Goal: Information Seeking & Learning: Learn about a topic

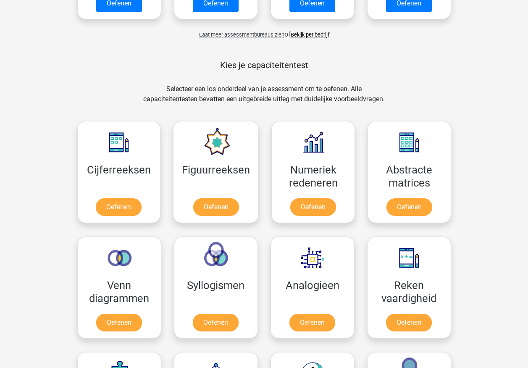
scroll to position [336, 0]
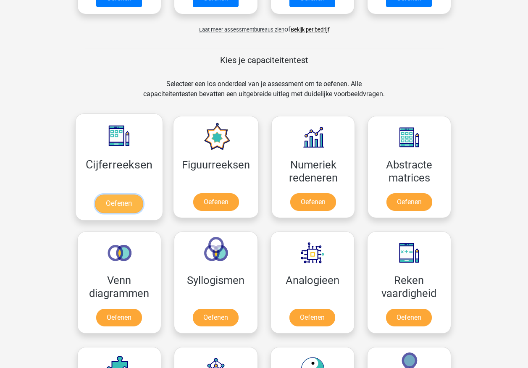
click at [115, 194] on link "Oefenen" at bounding box center [119, 203] width 48 height 18
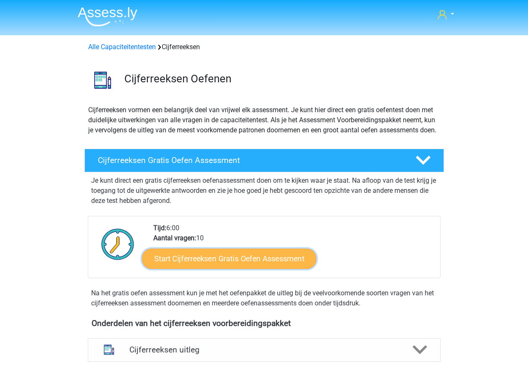
click at [181, 268] on link "Start Cijferreeksen Gratis Oefen Assessment" at bounding box center [229, 258] width 174 height 20
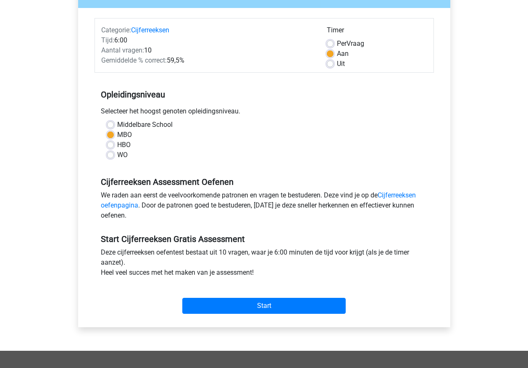
scroll to position [210, 0]
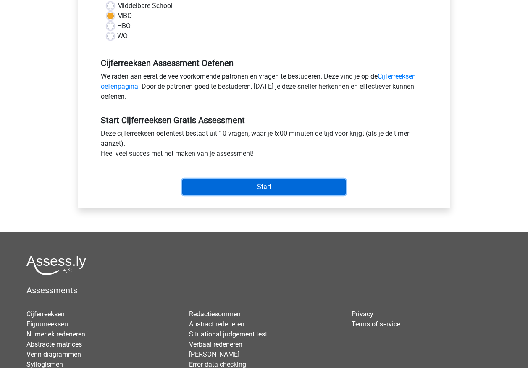
click at [227, 188] on input "Start" at bounding box center [263, 187] width 163 height 16
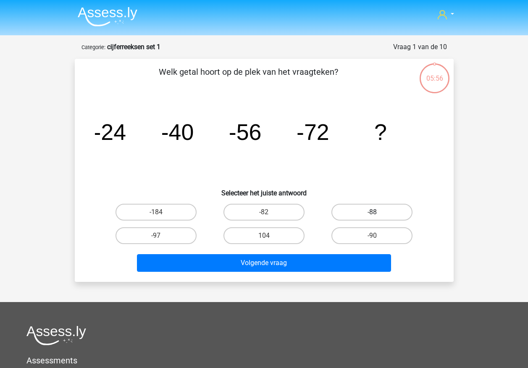
click at [339, 214] on label "-88" at bounding box center [371, 212] width 81 height 17
click at [372, 214] on input "-88" at bounding box center [374, 214] width 5 height 5
radio input "true"
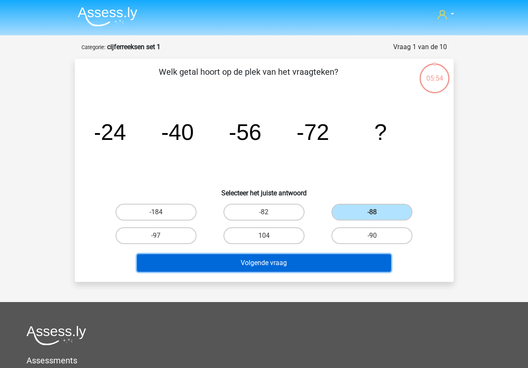
click at [285, 268] on button "Volgende vraag" at bounding box center [264, 263] width 254 height 18
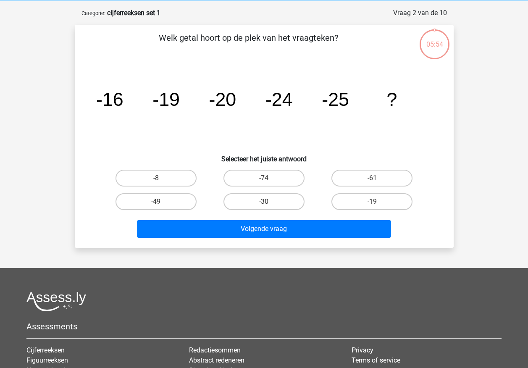
scroll to position [42, 0]
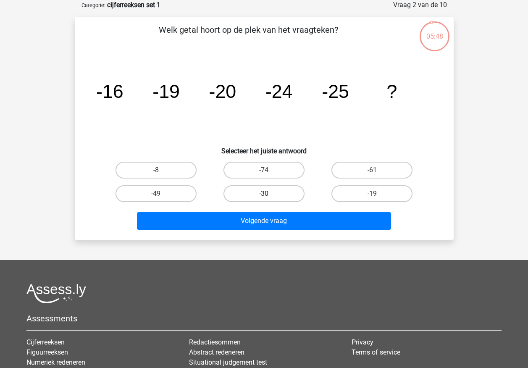
click at [273, 194] on label "-30" at bounding box center [263, 193] width 81 height 17
click at [269, 194] on input "-30" at bounding box center [266, 196] width 5 height 5
radio input "true"
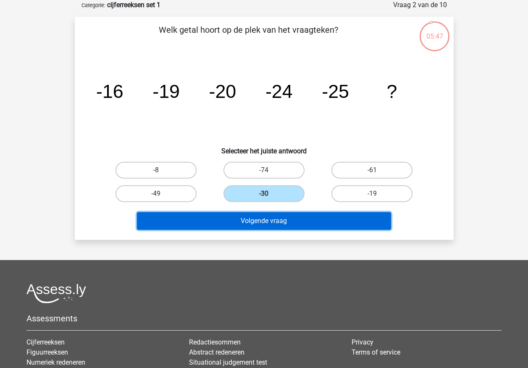
click at [267, 221] on button "Volgende vraag" at bounding box center [264, 221] width 254 height 18
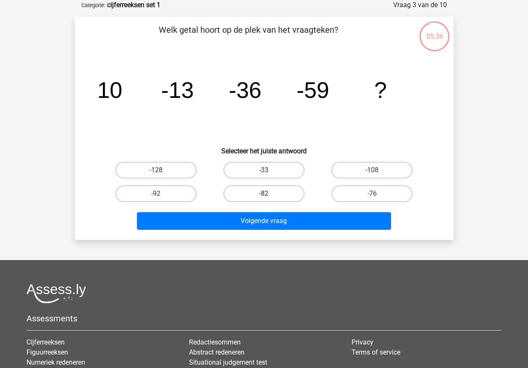
click at [267, 191] on label "-82" at bounding box center [263, 193] width 81 height 17
click at [267, 194] on input "-82" at bounding box center [266, 196] width 5 height 5
radio input "true"
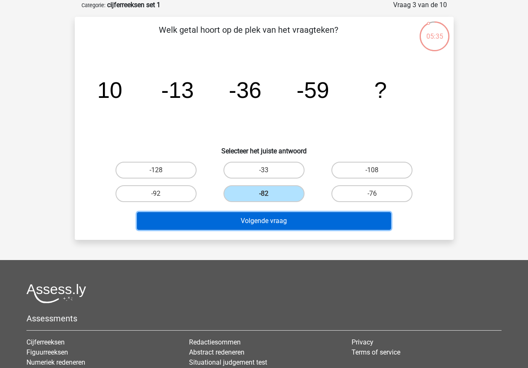
click at [265, 219] on button "Volgende vraag" at bounding box center [264, 221] width 254 height 18
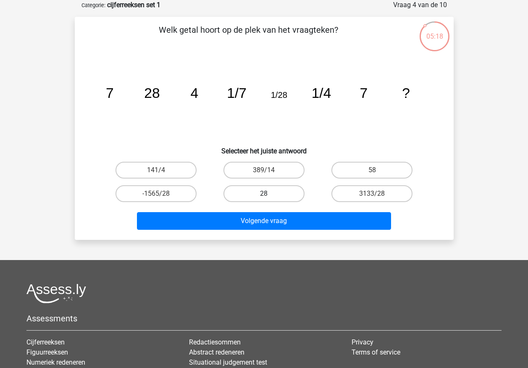
click at [278, 194] on label "28" at bounding box center [263, 193] width 81 height 17
click at [269, 194] on input "28" at bounding box center [266, 196] width 5 height 5
radio input "true"
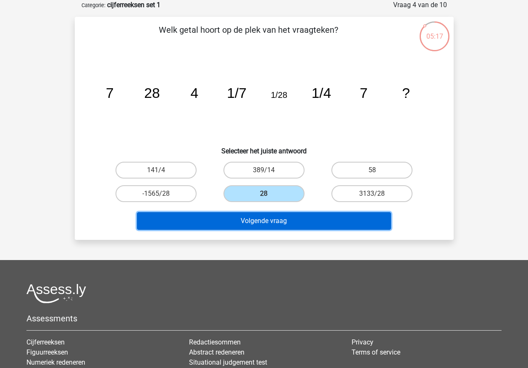
click at [268, 219] on button "Volgende vraag" at bounding box center [264, 221] width 254 height 18
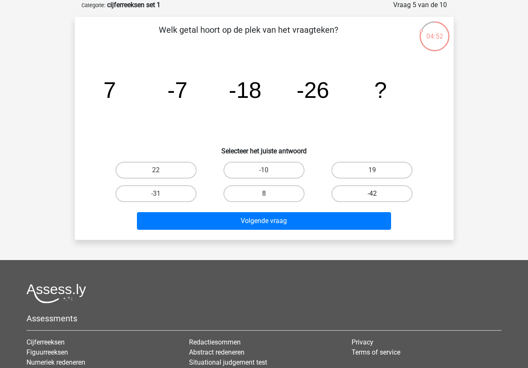
click at [344, 189] on label "-42" at bounding box center [371, 193] width 81 height 17
click at [372, 194] on input "-42" at bounding box center [374, 196] width 5 height 5
radio input "true"
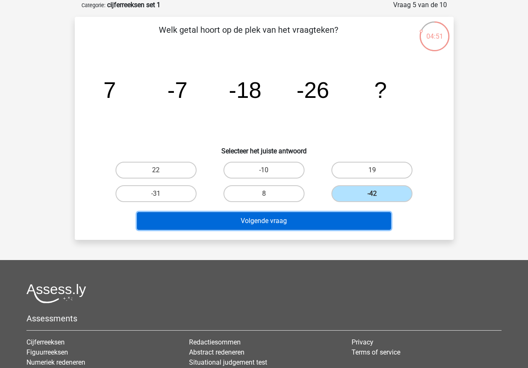
click at [324, 222] on button "Volgende vraag" at bounding box center [264, 221] width 254 height 18
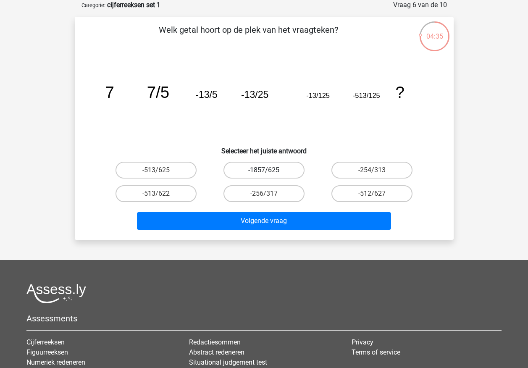
click at [272, 172] on label "-1857/625" at bounding box center [263, 170] width 81 height 17
click at [269, 172] on input "-1857/625" at bounding box center [266, 172] width 5 height 5
radio input "true"
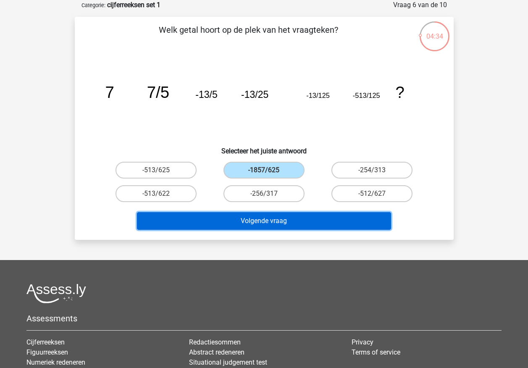
click at [270, 223] on button "Volgende vraag" at bounding box center [264, 221] width 254 height 18
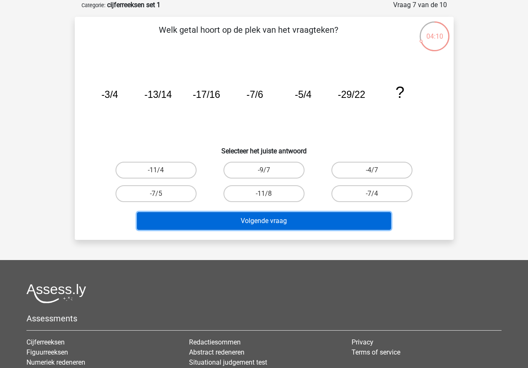
click at [264, 217] on button "Volgende vraag" at bounding box center [264, 221] width 254 height 18
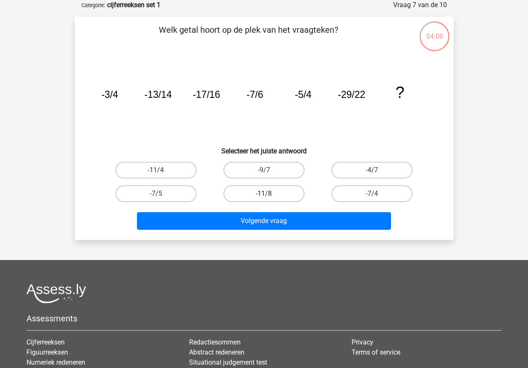
click at [262, 198] on label "-11/8" at bounding box center [263, 193] width 81 height 17
click at [264, 198] on input "-11/8" at bounding box center [266, 196] width 5 height 5
radio input "true"
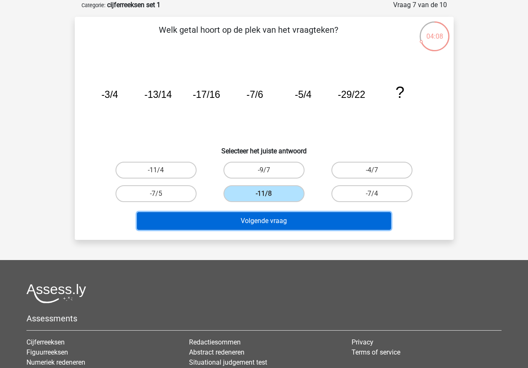
click at [262, 219] on button "Volgende vraag" at bounding box center [264, 221] width 254 height 18
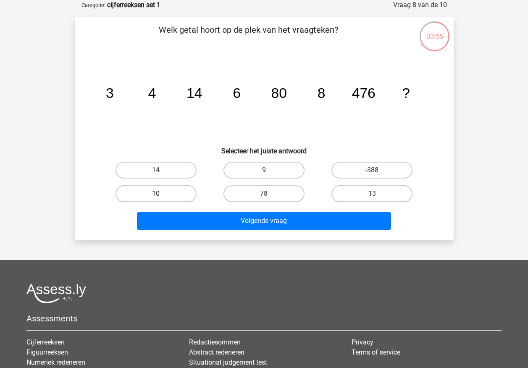
click at [169, 191] on label "10" at bounding box center [155, 193] width 81 height 17
click at [161, 194] on input "10" at bounding box center [158, 196] width 5 height 5
radio input "true"
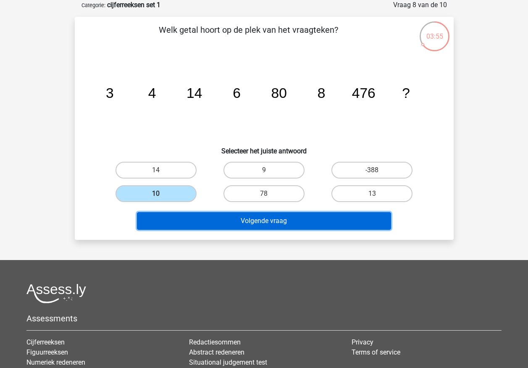
click at [187, 218] on button "Volgende vraag" at bounding box center [264, 221] width 254 height 18
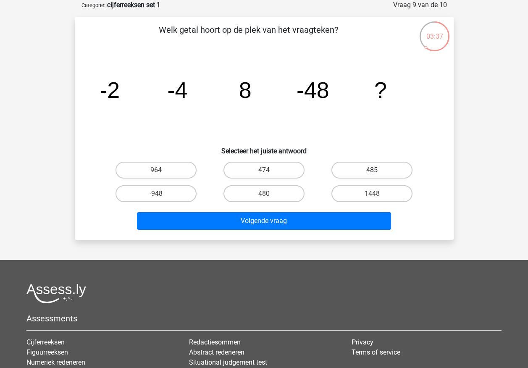
click at [340, 170] on label "485" at bounding box center [371, 170] width 81 height 17
click at [372, 170] on input "485" at bounding box center [374, 172] width 5 height 5
radio input "true"
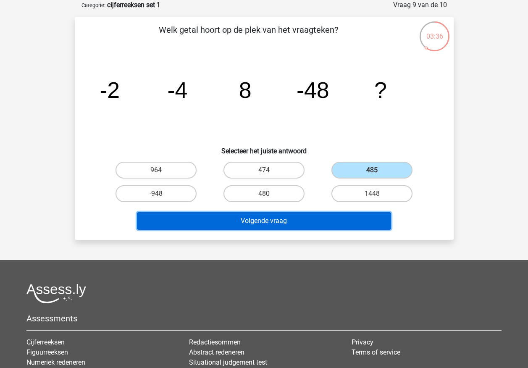
click at [324, 218] on button "Volgende vraag" at bounding box center [264, 221] width 254 height 18
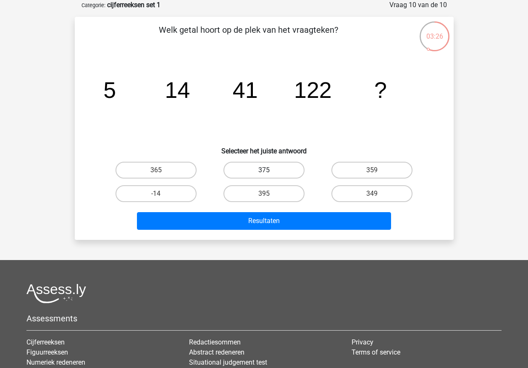
click at [280, 172] on label "375" at bounding box center [263, 170] width 81 height 17
click at [269, 172] on input "375" at bounding box center [266, 172] width 5 height 5
radio input "true"
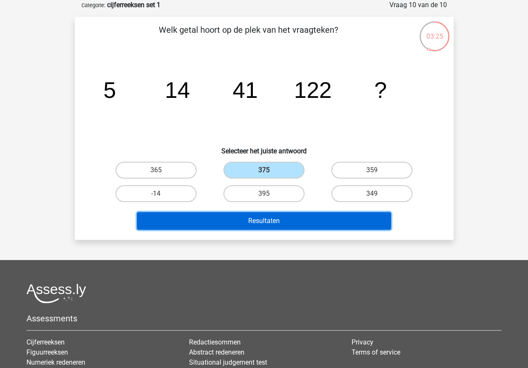
click at [285, 214] on button "Resultaten" at bounding box center [264, 221] width 254 height 18
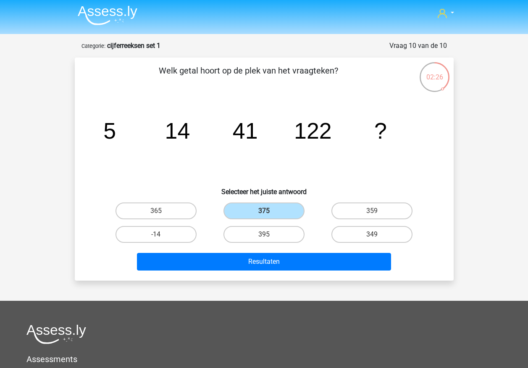
scroll to position [0, 0]
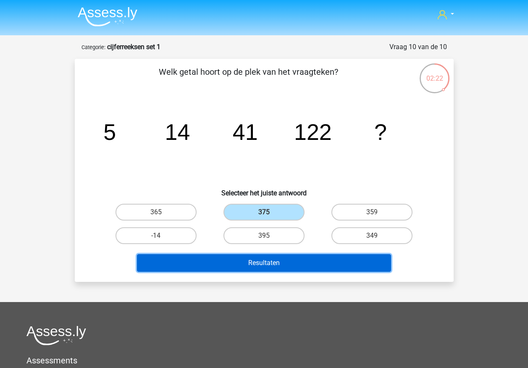
click at [212, 262] on button "Resultaten" at bounding box center [264, 263] width 254 height 18
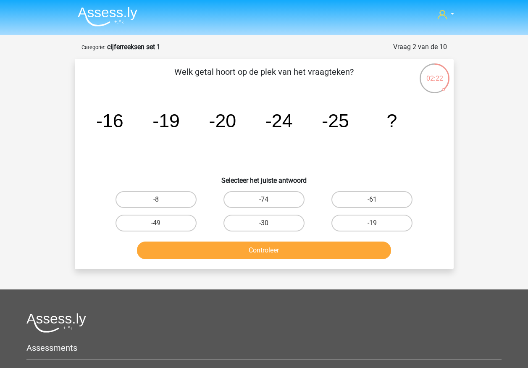
scroll to position [42, 0]
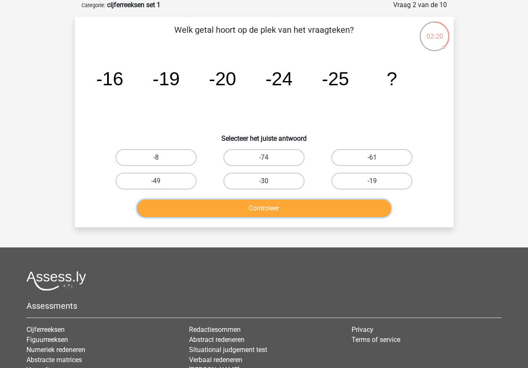
click at [218, 202] on button "Controleer" at bounding box center [264, 208] width 254 height 18
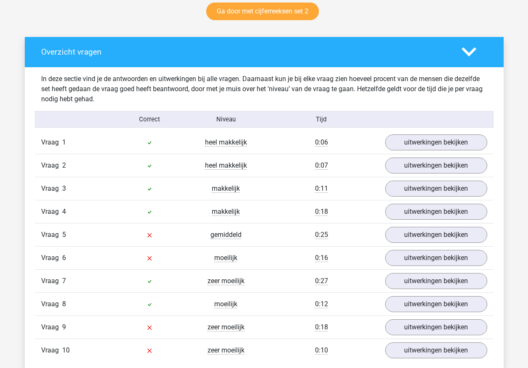
scroll to position [462, 0]
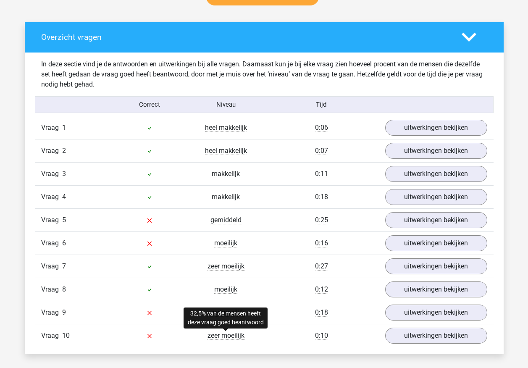
click at [217, 334] on span "zeer moeilijk" at bounding box center [225, 335] width 37 height 8
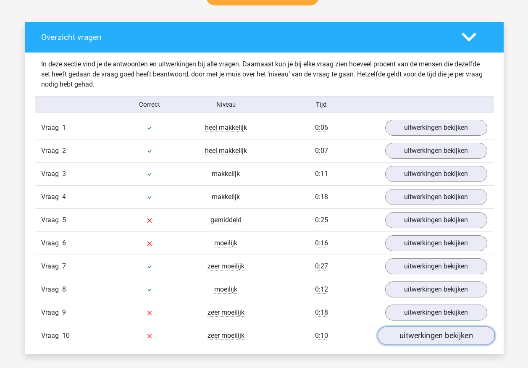
click at [409, 330] on link "uitwerkingen bekijken" at bounding box center [435, 335] width 117 height 18
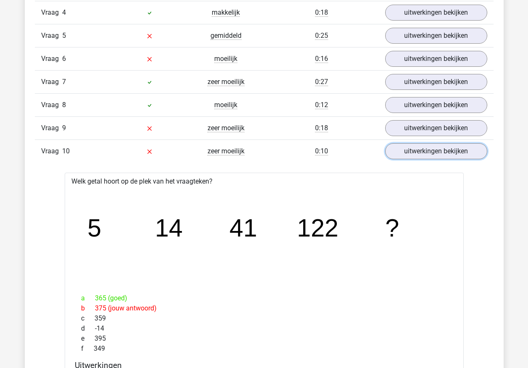
scroll to position [546, 0]
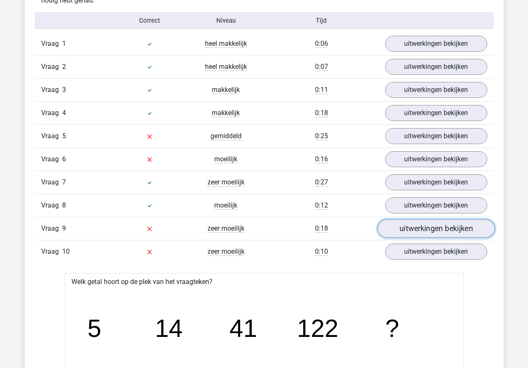
click at [425, 224] on link "uitwerkingen bekijken" at bounding box center [435, 228] width 117 height 18
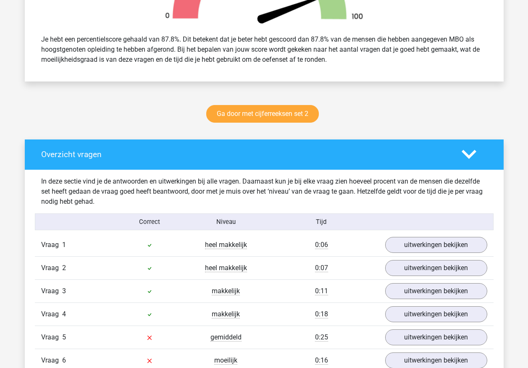
scroll to position [420, 0]
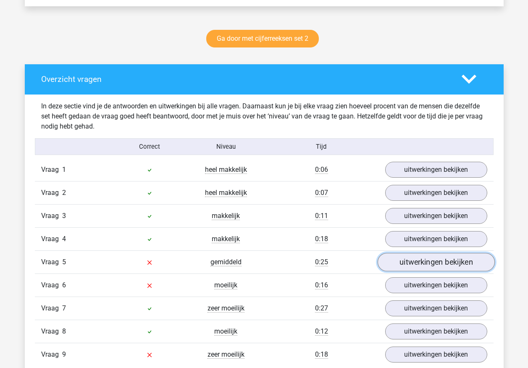
click at [419, 260] on link "uitwerkingen bekijken" at bounding box center [435, 262] width 117 height 18
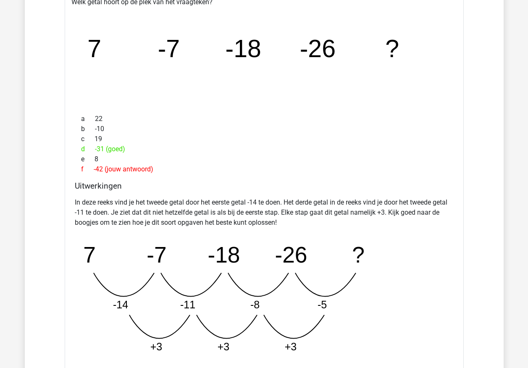
scroll to position [714, 0]
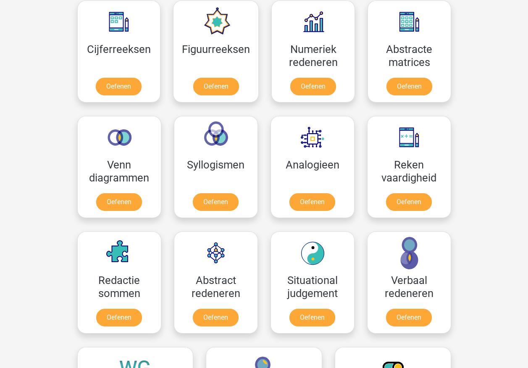
scroll to position [462, 0]
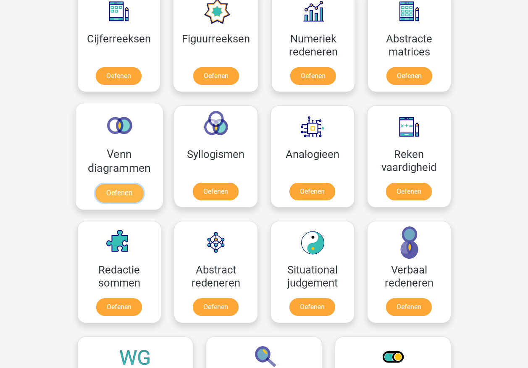
click at [125, 184] on link "Oefenen" at bounding box center [119, 193] width 48 height 18
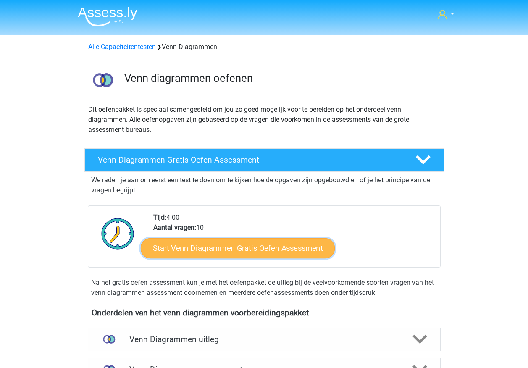
click at [183, 246] on link "Start Venn Diagrammen Gratis Oefen Assessment" at bounding box center [238, 248] width 194 height 20
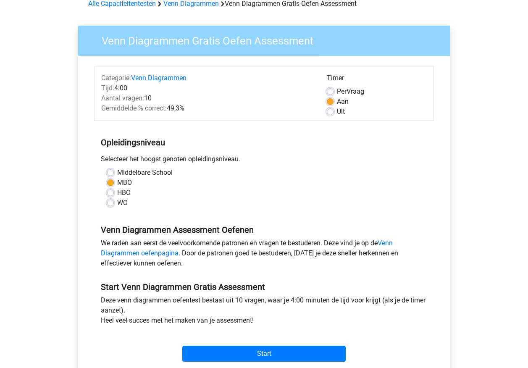
scroll to position [168, 0]
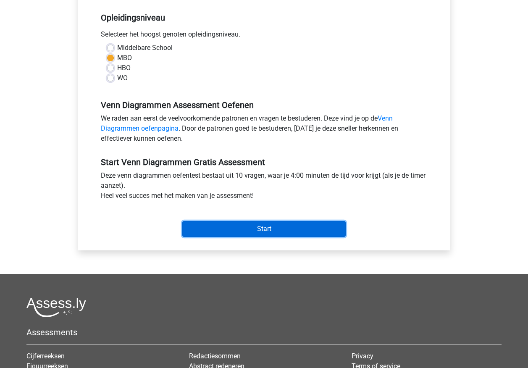
click at [220, 232] on input "Start" at bounding box center [263, 229] width 163 height 16
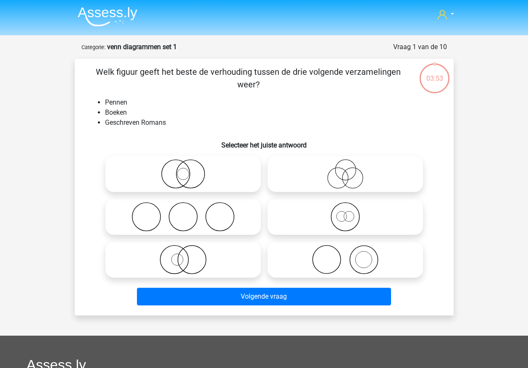
click at [348, 255] on input "radio" at bounding box center [347, 252] width 5 height 5
radio input "true"
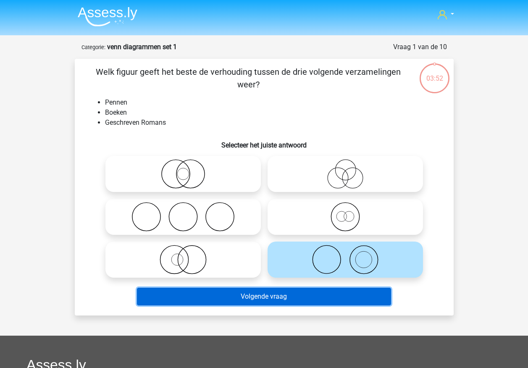
click at [315, 296] on button "Volgende vraag" at bounding box center [264, 297] width 254 height 18
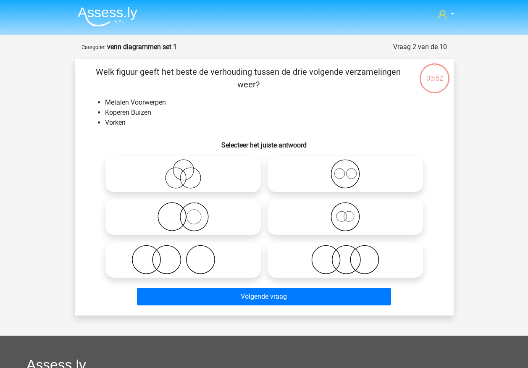
scroll to position [42, 0]
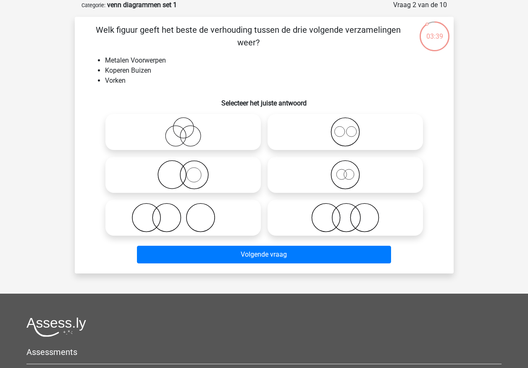
click at [199, 179] on circle at bounding box center [193, 175] width 15 height 15
click at [189, 170] on input "radio" at bounding box center [185, 167] width 5 height 5
radio input "true"
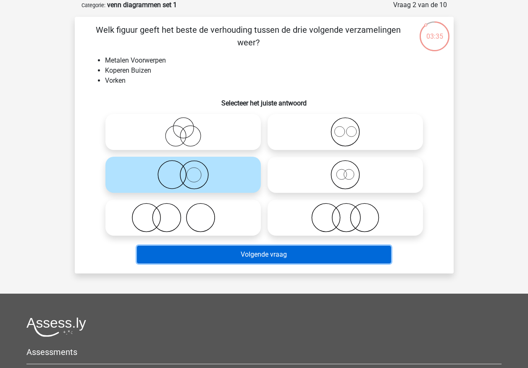
click at [206, 254] on button "Volgende vraag" at bounding box center [264, 255] width 254 height 18
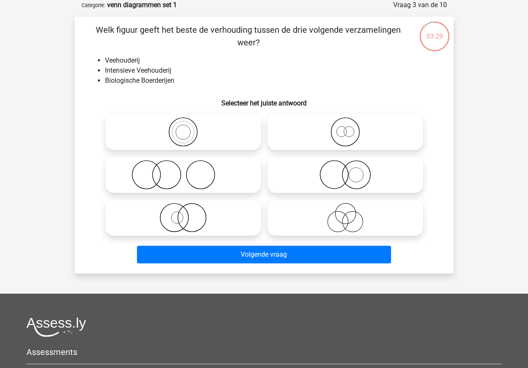
click at [329, 171] on icon at bounding box center [345, 174] width 149 height 29
click at [345, 170] on input "radio" at bounding box center [347, 167] width 5 height 5
radio input "true"
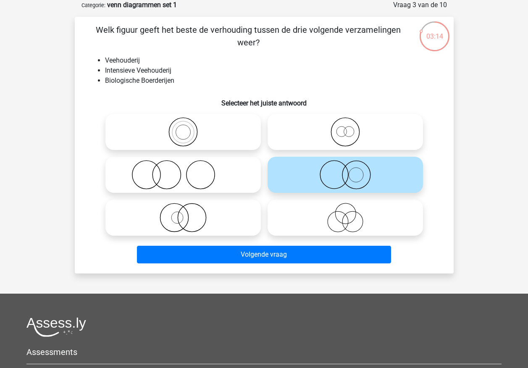
click at [194, 174] on icon at bounding box center [183, 174] width 149 height 29
click at [189, 170] on input "radio" at bounding box center [185, 167] width 5 height 5
radio input "true"
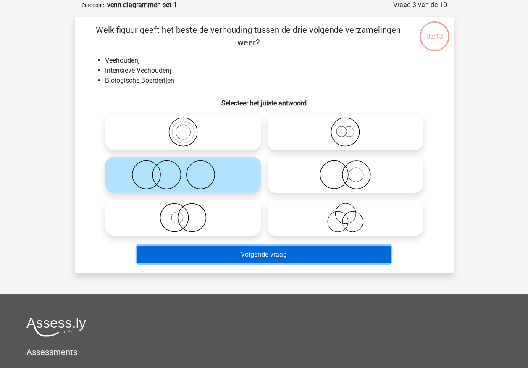
click at [222, 251] on button "Volgende vraag" at bounding box center [264, 255] width 254 height 18
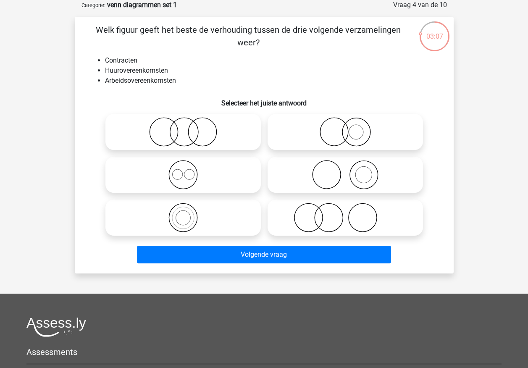
click at [210, 176] on icon at bounding box center [183, 174] width 149 height 29
click at [189, 170] on input "radio" at bounding box center [185, 167] width 5 height 5
radio input "true"
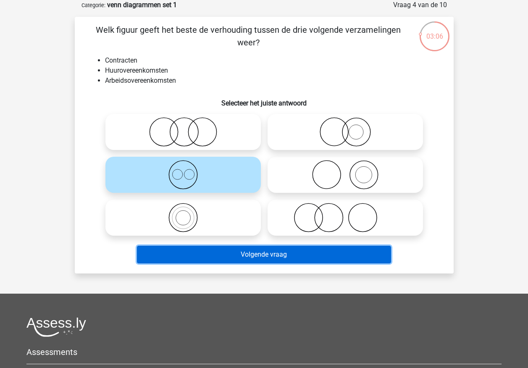
click at [226, 252] on button "Volgende vraag" at bounding box center [264, 255] width 254 height 18
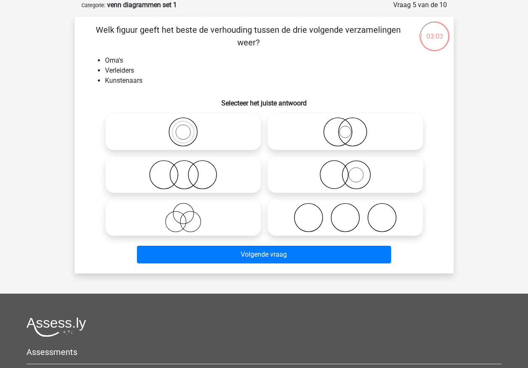
click at [209, 221] on icon at bounding box center [183, 217] width 149 height 29
click at [189, 213] on input "radio" at bounding box center [185, 210] width 5 height 5
radio input "true"
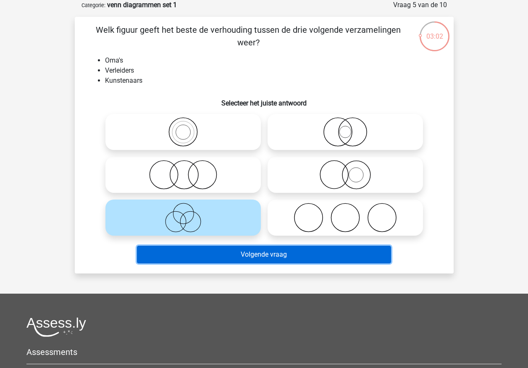
click at [220, 258] on button "Volgende vraag" at bounding box center [264, 255] width 254 height 18
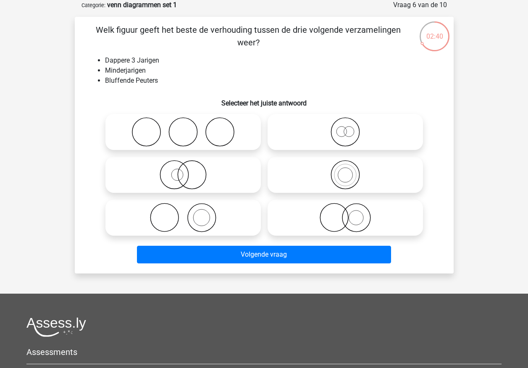
click at [311, 170] on icon at bounding box center [345, 174] width 149 height 29
click at [345, 170] on input "radio" at bounding box center [347, 167] width 5 height 5
radio input "true"
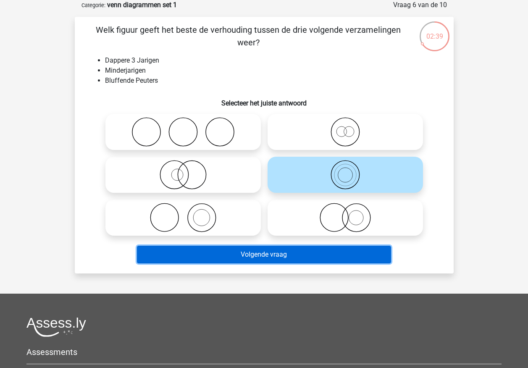
click at [285, 249] on button "Volgende vraag" at bounding box center [264, 255] width 254 height 18
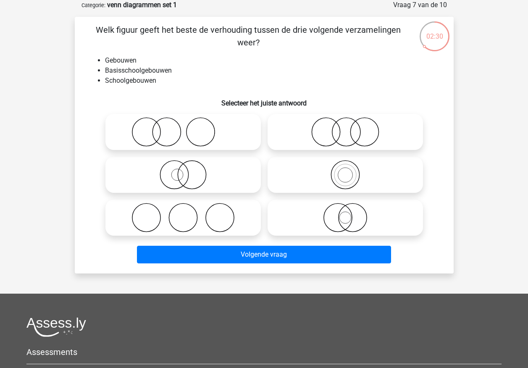
click at [348, 219] on icon at bounding box center [345, 217] width 149 height 29
click at [348, 213] on input "radio" at bounding box center [347, 210] width 5 height 5
radio input "true"
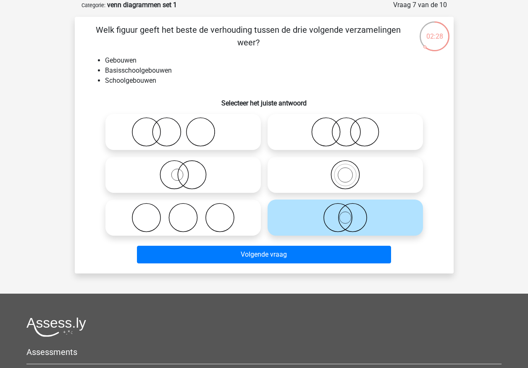
click at [281, 264] on div "Volgende vraag" at bounding box center [264, 256] width 324 height 21
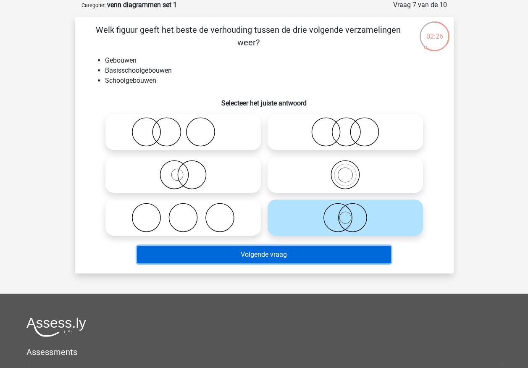
click at [283, 252] on button "Volgende vraag" at bounding box center [264, 255] width 254 height 18
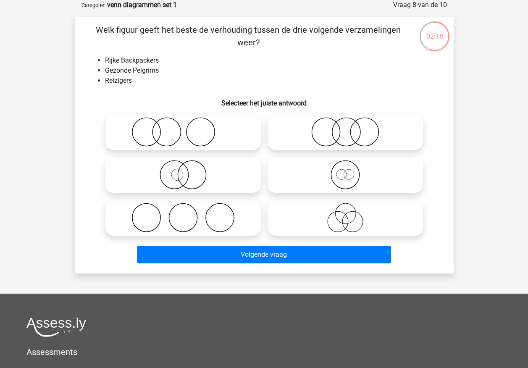
click at [355, 221] on icon at bounding box center [345, 217] width 149 height 29
click at [351, 213] on input "radio" at bounding box center [347, 210] width 5 height 5
radio input "true"
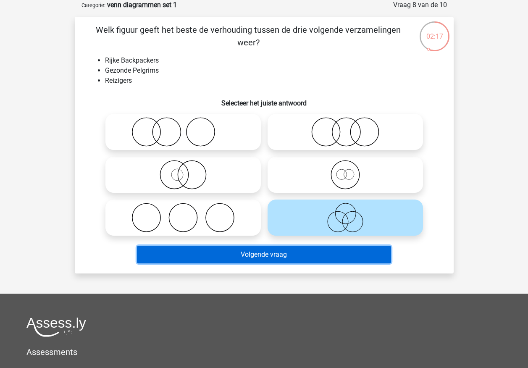
click at [336, 256] on button "Volgende vraag" at bounding box center [264, 255] width 254 height 18
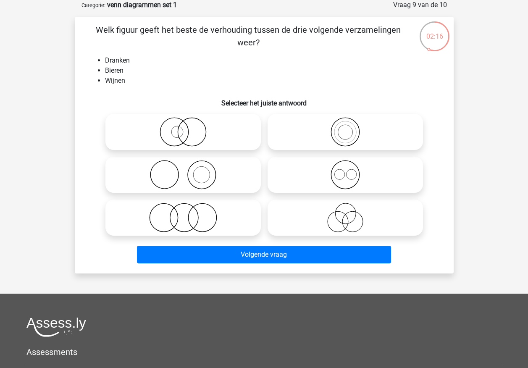
click at [338, 177] on icon at bounding box center [345, 174] width 149 height 29
click at [345, 170] on input "radio" at bounding box center [347, 167] width 5 height 5
radio input "true"
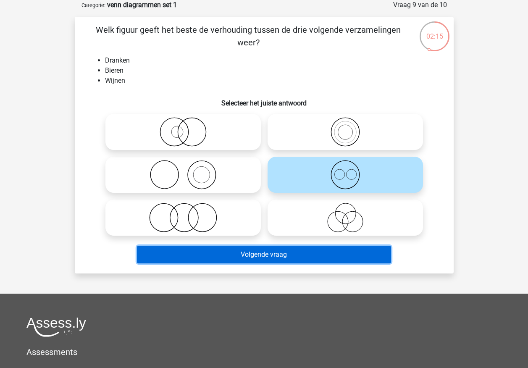
click at [328, 254] on button "Volgende vraag" at bounding box center [264, 255] width 254 height 18
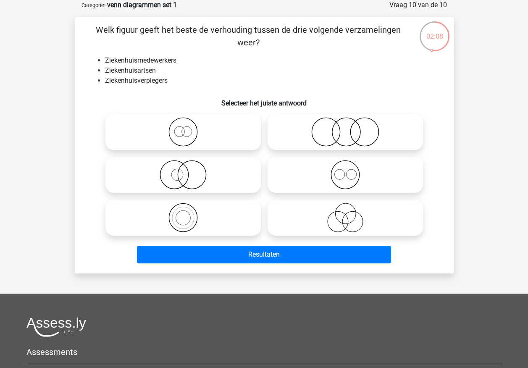
click at [325, 170] on icon at bounding box center [345, 174] width 149 height 29
click at [345, 170] on input "radio" at bounding box center [347, 167] width 5 height 5
radio input "true"
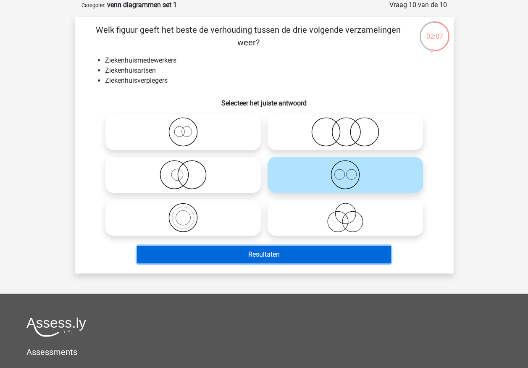
click at [320, 257] on button "Resultaten" at bounding box center [264, 255] width 254 height 18
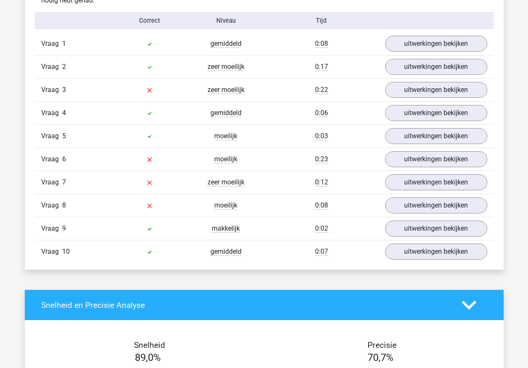
scroll to position [504, 0]
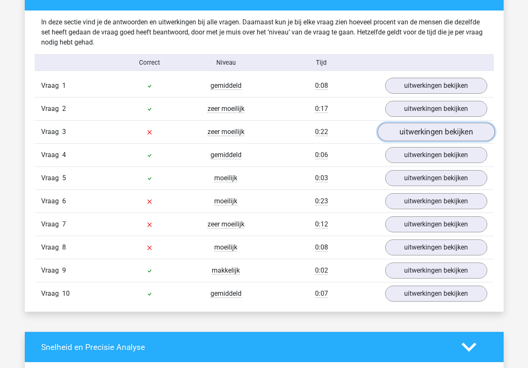
click at [405, 137] on link "uitwerkingen bekijken" at bounding box center [435, 132] width 117 height 18
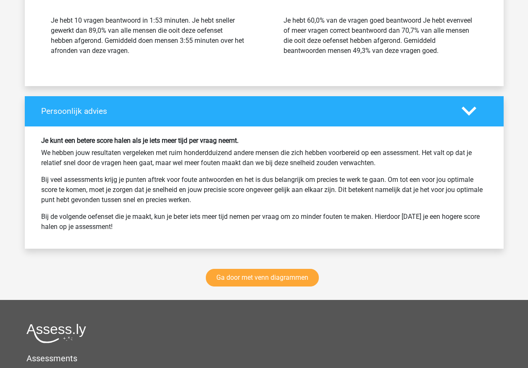
scroll to position [1344, 0]
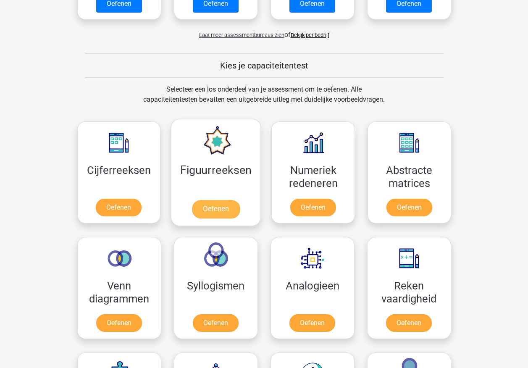
scroll to position [378, 0]
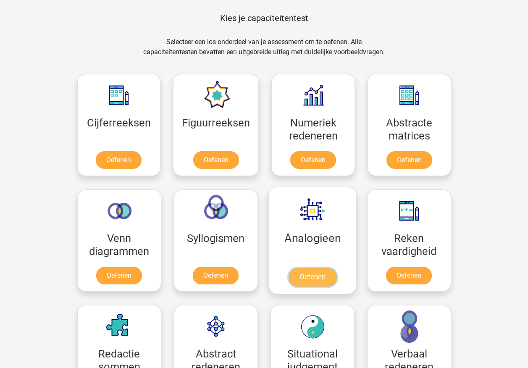
click at [308, 268] on link "Oefenen" at bounding box center [312, 277] width 48 height 18
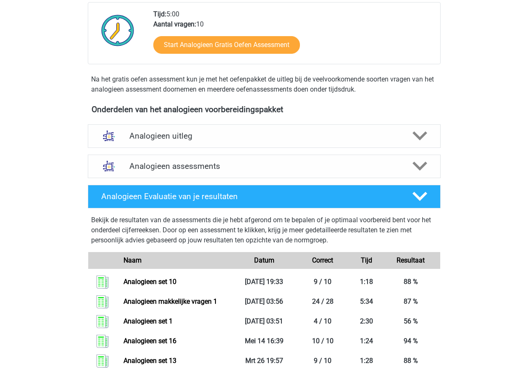
scroll to position [294, 0]
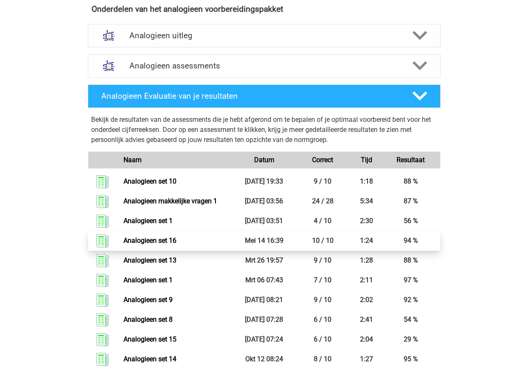
click at [145, 242] on link "Analogieen set 16" at bounding box center [149, 240] width 53 height 8
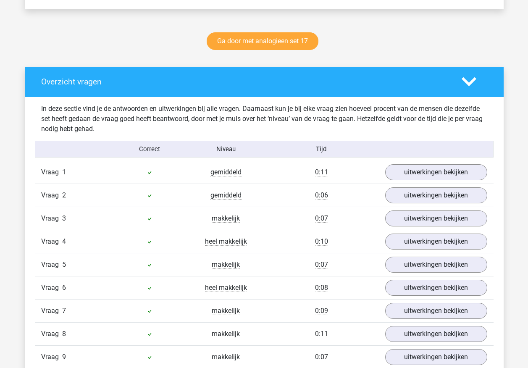
scroll to position [252, 0]
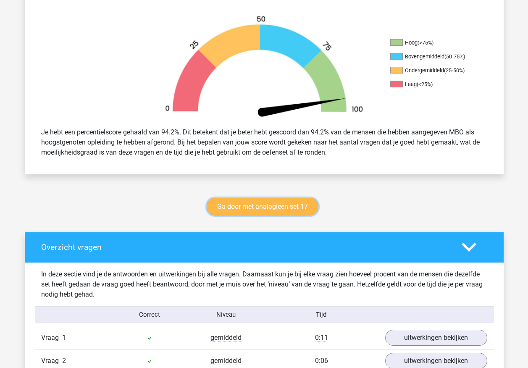
click at [231, 207] on link "Ga door met analogieen set 17" at bounding box center [263, 207] width 112 height 18
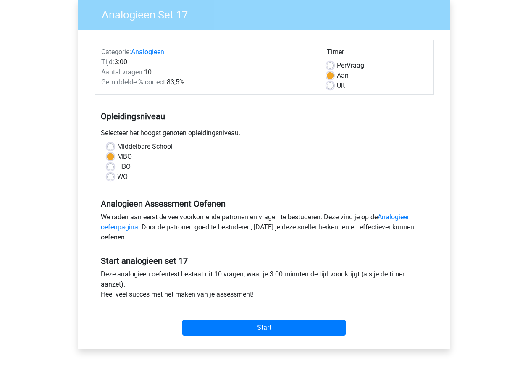
scroll to position [210, 0]
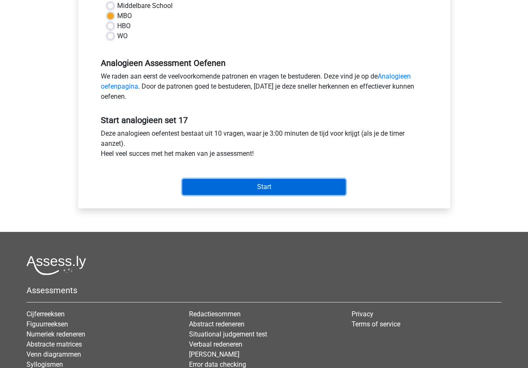
click at [231, 181] on input "Start" at bounding box center [263, 187] width 163 height 16
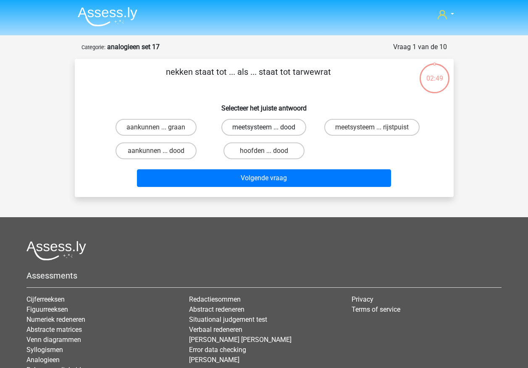
click at [244, 131] on label "meetsysteem ... dood" at bounding box center [263, 127] width 85 height 17
click at [264, 131] on input "meetsysteem ... dood" at bounding box center [266, 129] width 5 height 5
radio input "true"
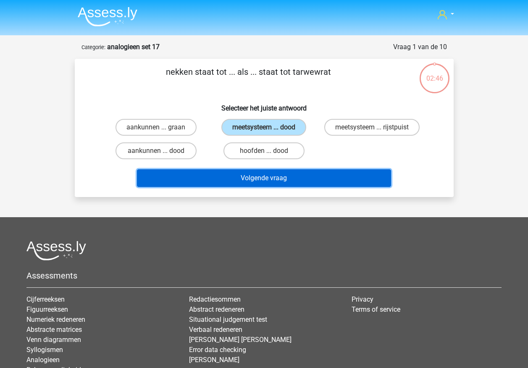
click at [236, 180] on button "Volgende vraag" at bounding box center [264, 178] width 254 height 18
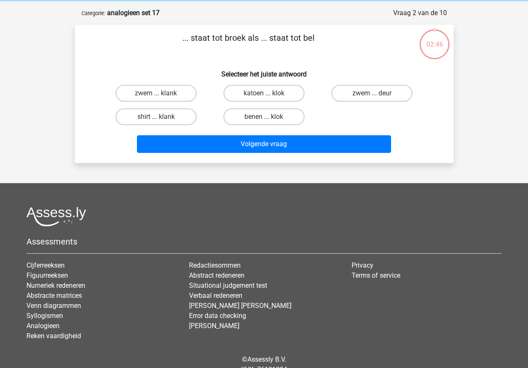
scroll to position [42, 0]
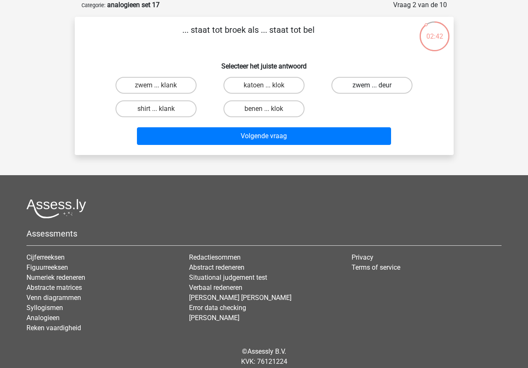
click at [339, 85] on label "zwem ... deur" at bounding box center [371, 85] width 81 height 17
click at [372, 85] on input "zwem ... deur" at bounding box center [374, 87] width 5 height 5
radio input "true"
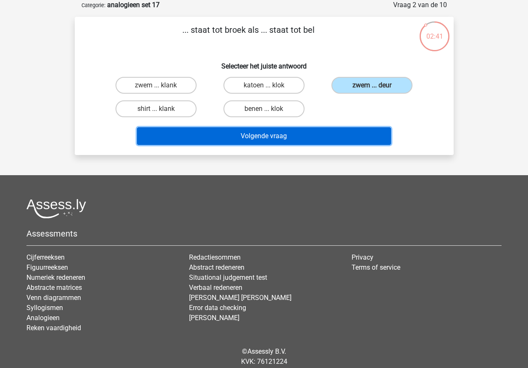
click at [304, 139] on button "Volgende vraag" at bounding box center [264, 136] width 254 height 18
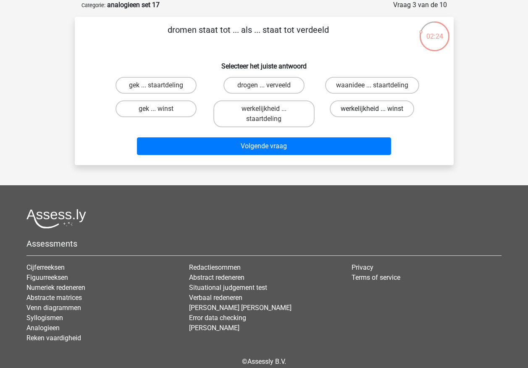
click at [343, 112] on label "werkelijkheid ... winst" at bounding box center [372, 108] width 84 height 17
click at [372, 112] on input "werkelijkheid ... winst" at bounding box center [374, 111] width 5 height 5
radio input "true"
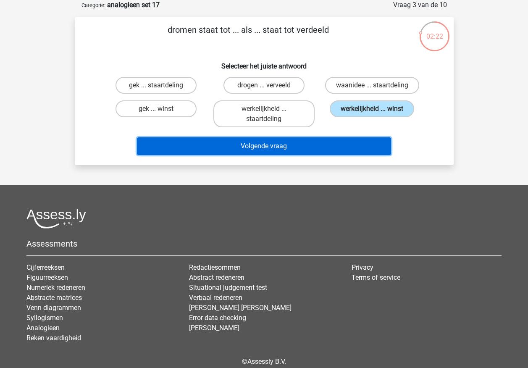
click at [301, 148] on button "Volgende vraag" at bounding box center [264, 146] width 254 height 18
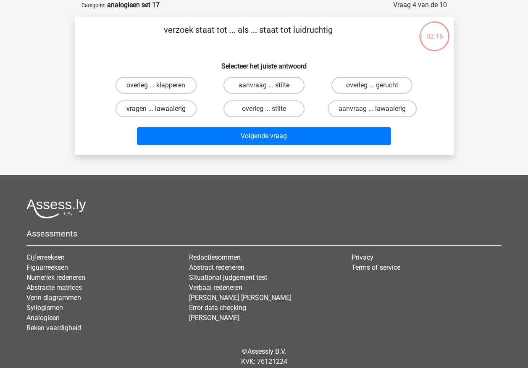
click at [153, 110] on label "vragen ... lawaaierig" at bounding box center [155, 108] width 81 height 17
click at [156, 110] on input "vragen ... lawaaierig" at bounding box center [158, 111] width 5 height 5
radio input "true"
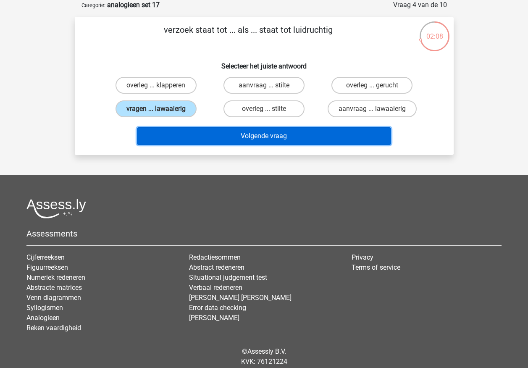
click at [212, 139] on button "Volgende vraag" at bounding box center [264, 136] width 254 height 18
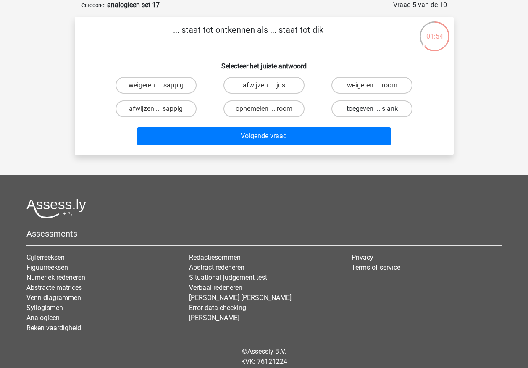
click at [358, 111] on label "toegeven ... slank" at bounding box center [371, 108] width 81 height 17
click at [372, 111] on input "toegeven ... slank" at bounding box center [374, 111] width 5 height 5
radio input "true"
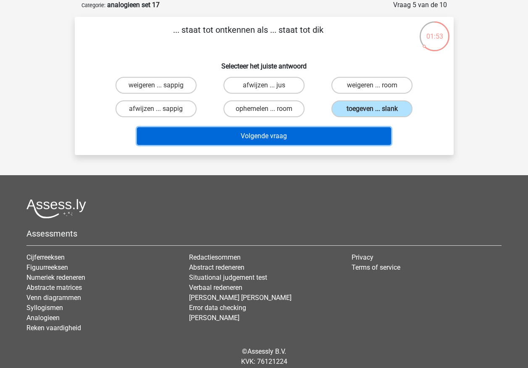
click at [294, 139] on button "Volgende vraag" at bounding box center [264, 136] width 254 height 18
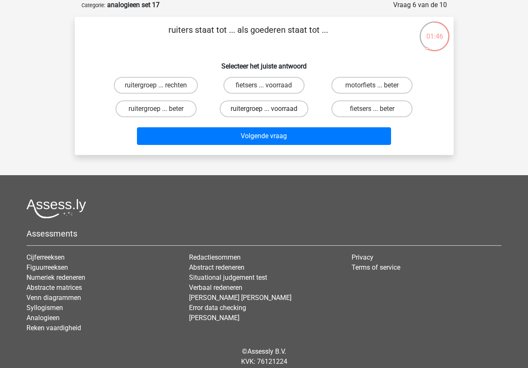
click at [278, 112] on label "ruitergroep ... voorraad" at bounding box center [264, 108] width 89 height 17
click at [269, 112] on input "ruitergroep ... voorraad" at bounding box center [266, 111] width 5 height 5
radio input "true"
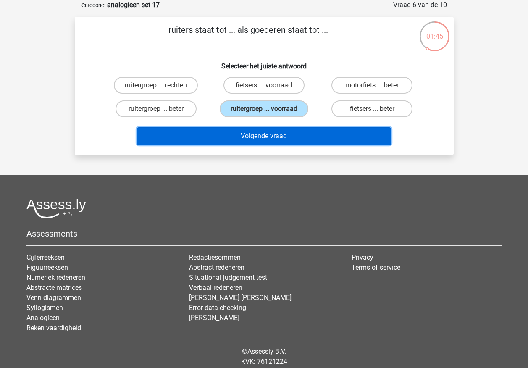
click at [275, 135] on button "Volgende vraag" at bounding box center [264, 136] width 254 height 18
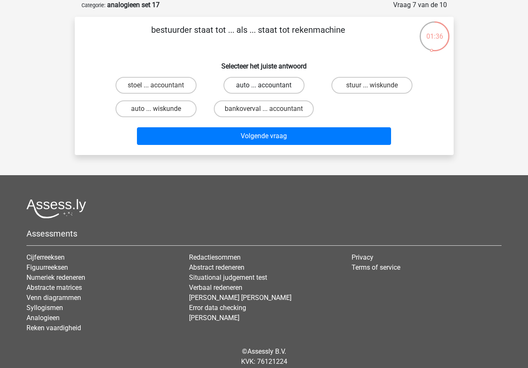
click at [280, 81] on label "auto ... accountant" at bounding box center [263, 85] width 81 height 17
click at [269, 85] on input "auto ... accountant" at bounding box center [266, 87] width 5 height 5
radio input "true"
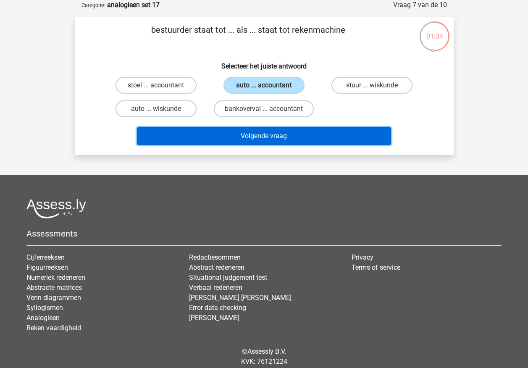
click at [273, 134] on button "Volgende vraag" at bounding box center [264, 136] width 254 height 18
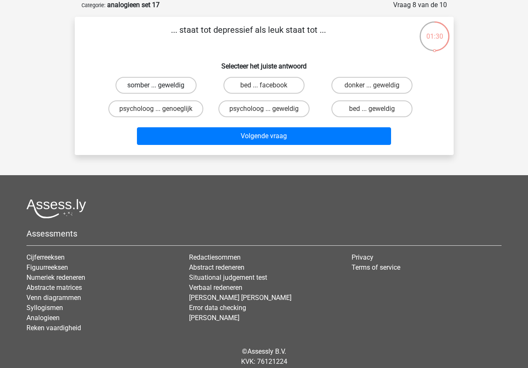
click at [180, 82] on label "somber ... geweldig" at bounding box center [155, 85] width 81 height 17
click at [161, 85] on input "somber ... geweldig" at bounding box center [158, 87] width 5 height 5
radio input "true"
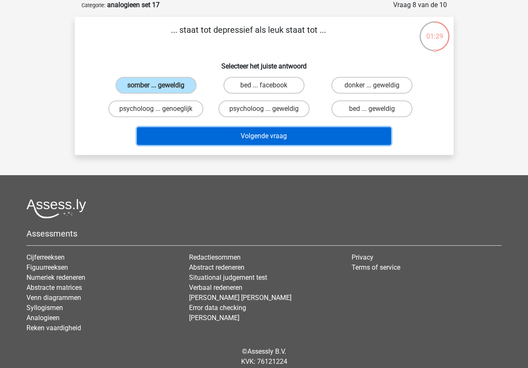
click at [225, 131] on button "Volgende vraag" at bounding box center [264, 136] width 254 height 18
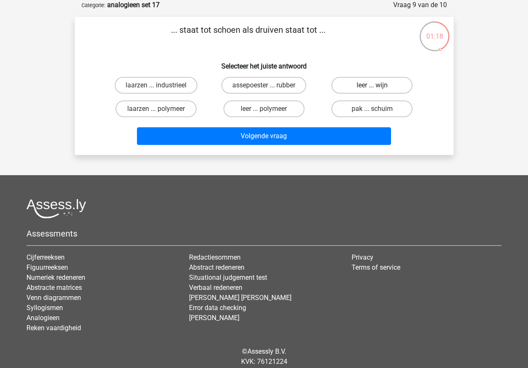
click at [345, 85] on label "leer ... wijn" at bounding box center [371, 85] width 81 height 17
click at [372, 85] on input "leer ... wijn" at bounding box center [374, 87] width 5 height 5
radio input "true"
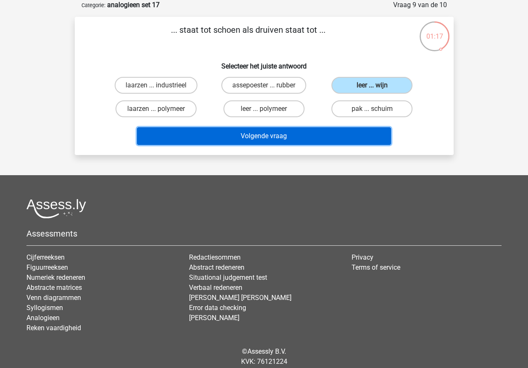
click at [310, 137] on button "Volgende vraag" at bounding box center [264, 136] width 254 height 18
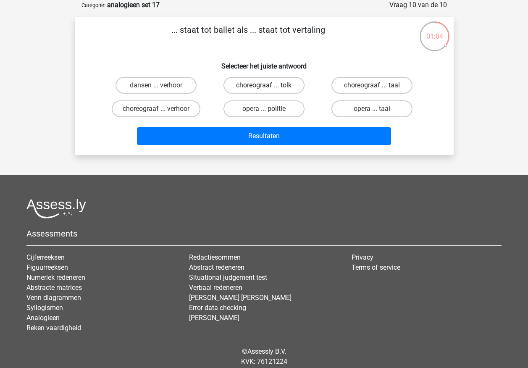
click at [289, 86] on label "choreograaf ... tolk" at bounding box center [263, 85] width 81 height 17
click at [269, 86] on input "choreograaf ... tolk" at bounding box center [266, 87] width 5 height 5
radio input "true"
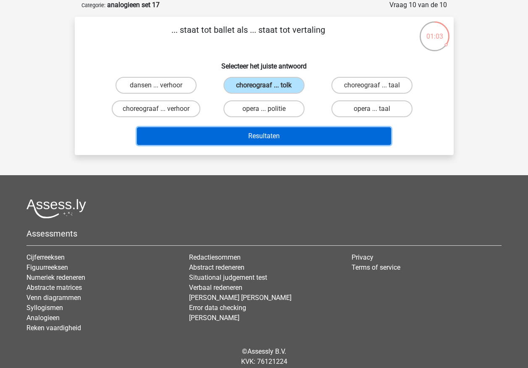
click at [286, 132] on button "Resultaten" at bounding box center [264, 136] width 254 height 18
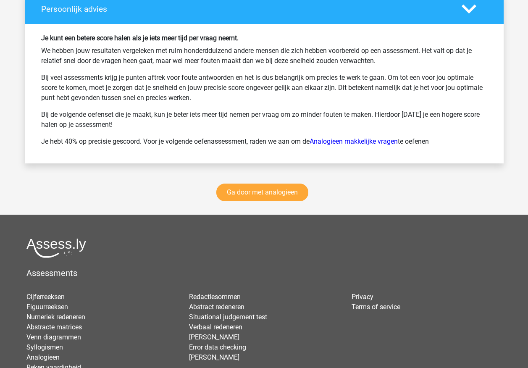
scroll to position [1193, 0]
